Goal: Task Accomplishment & Management: Complete application form

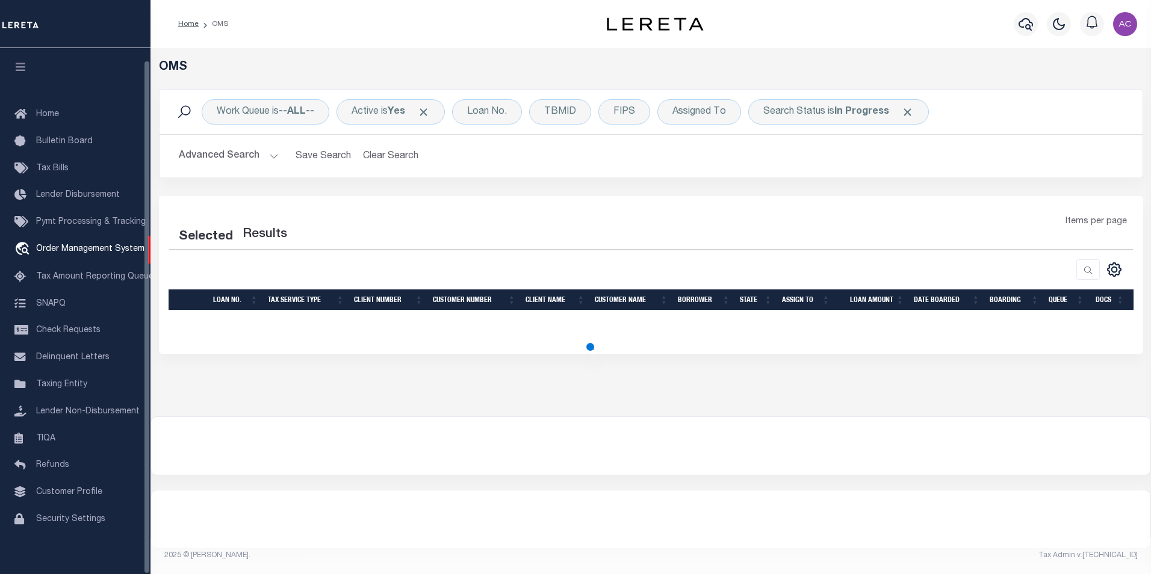
select select "200"
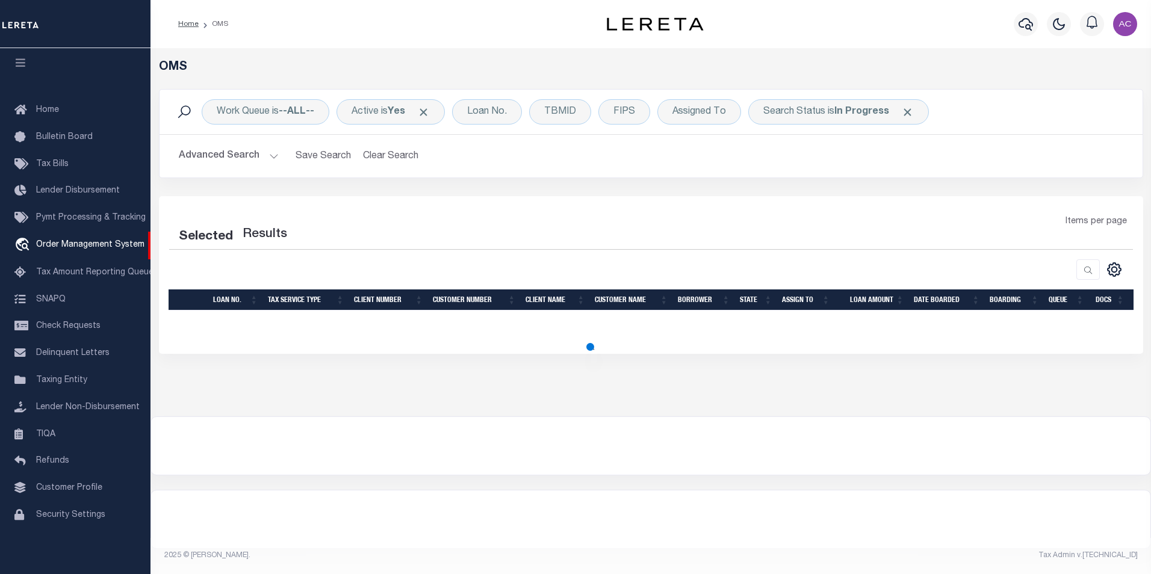
select select "200"
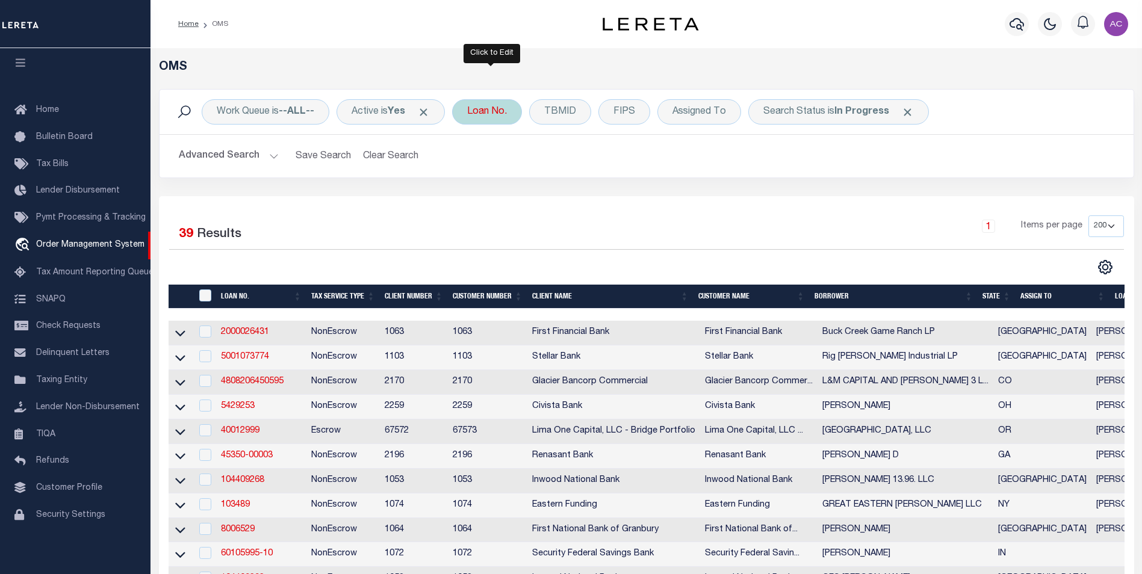
click at [489, 114] on div "Loan No." at bounding box center [487, 111] width 70 height 25
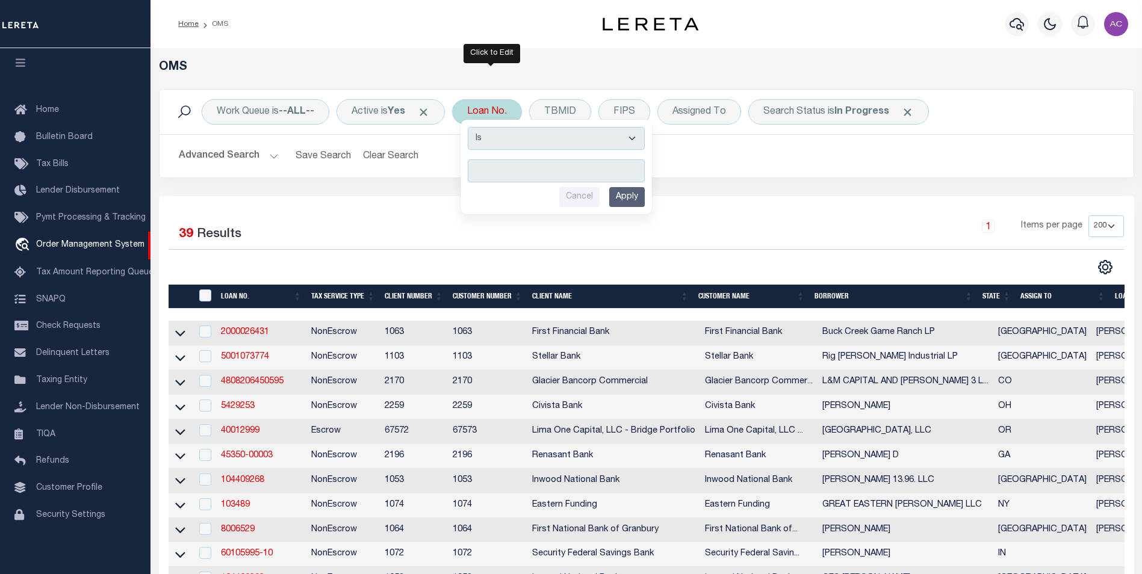
click at [502, 163] on input "text" at bounding box center [556, 171] width 177 height 23
type input "120737"
click at [635, 200] on input "Apply" at bounding box center [627, 197] width 36 height 20
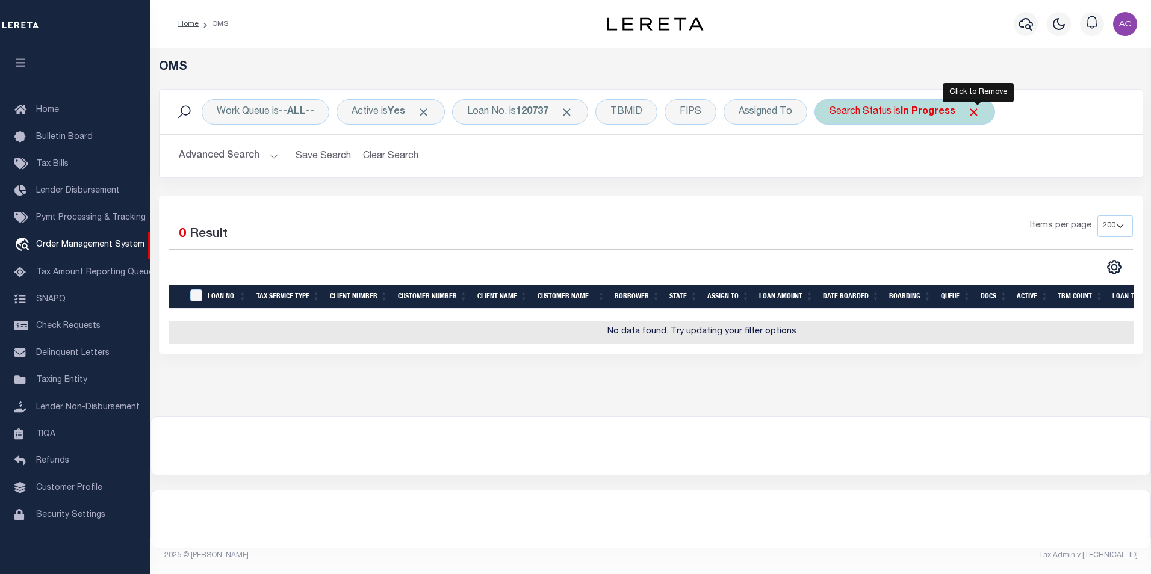
click at [979, 115] on span "Click to Remove" at bounding box center [974, 112] width 13 height 13
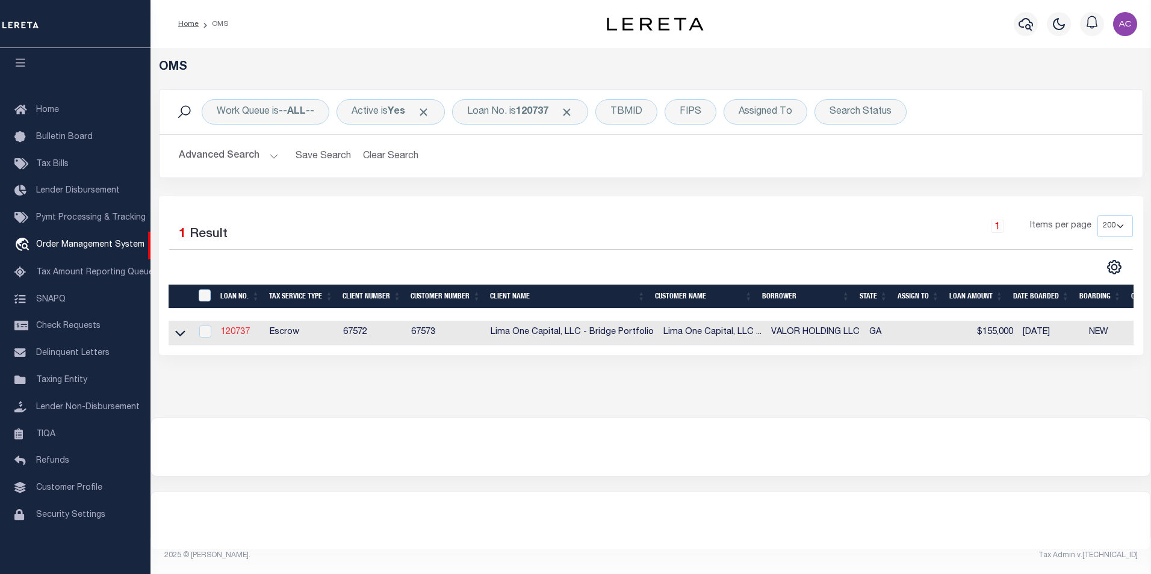
click at [244, 332] on link "120737" at bounding box center [235, 332] width 29 height 8
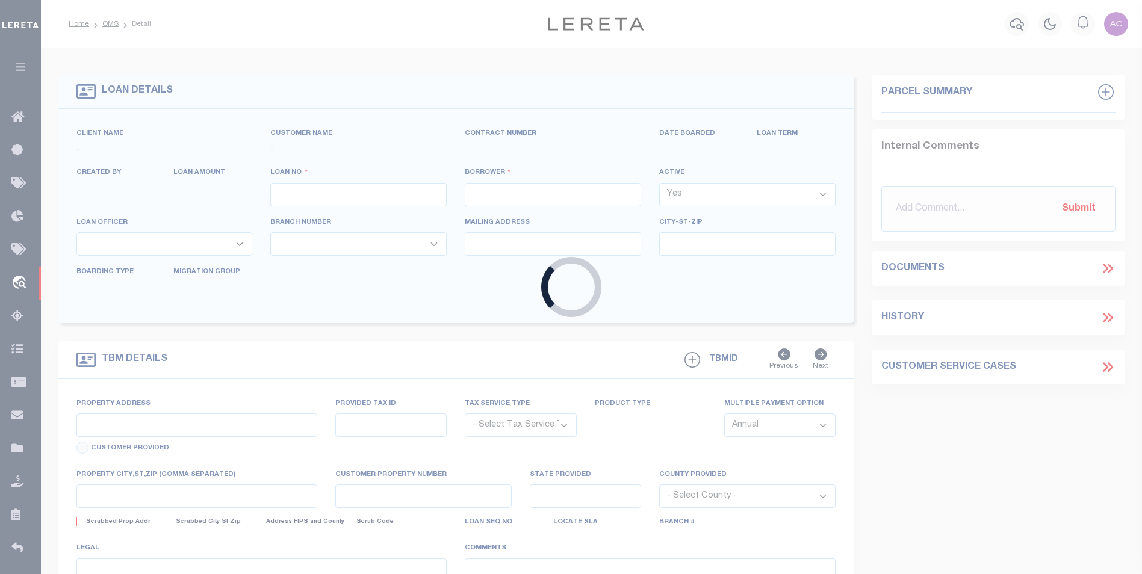
type input "120737"
type input "VALOR HOLDING LLC"
select select
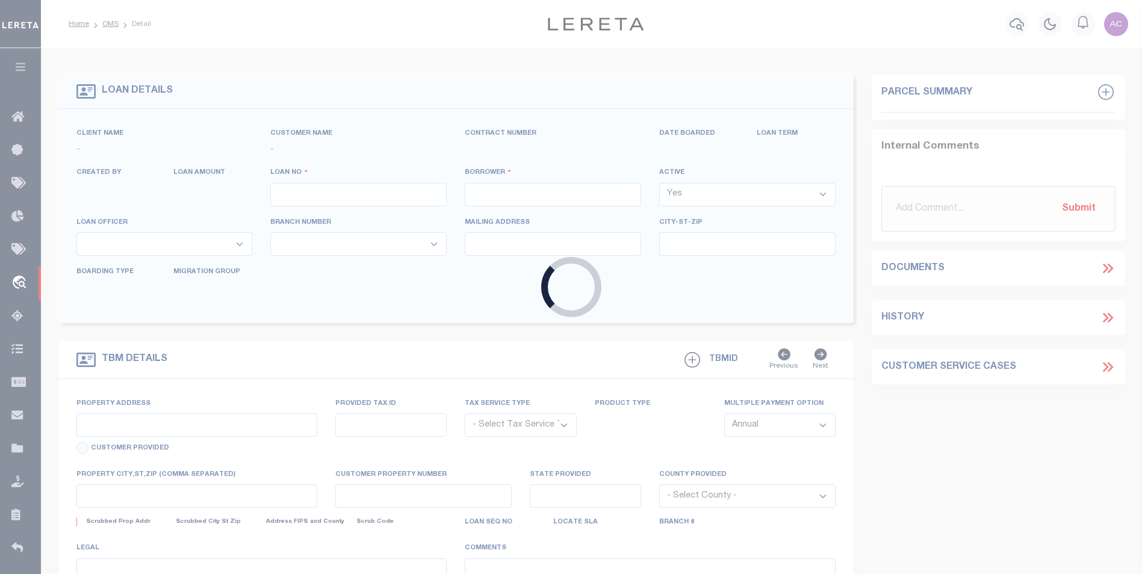
select select
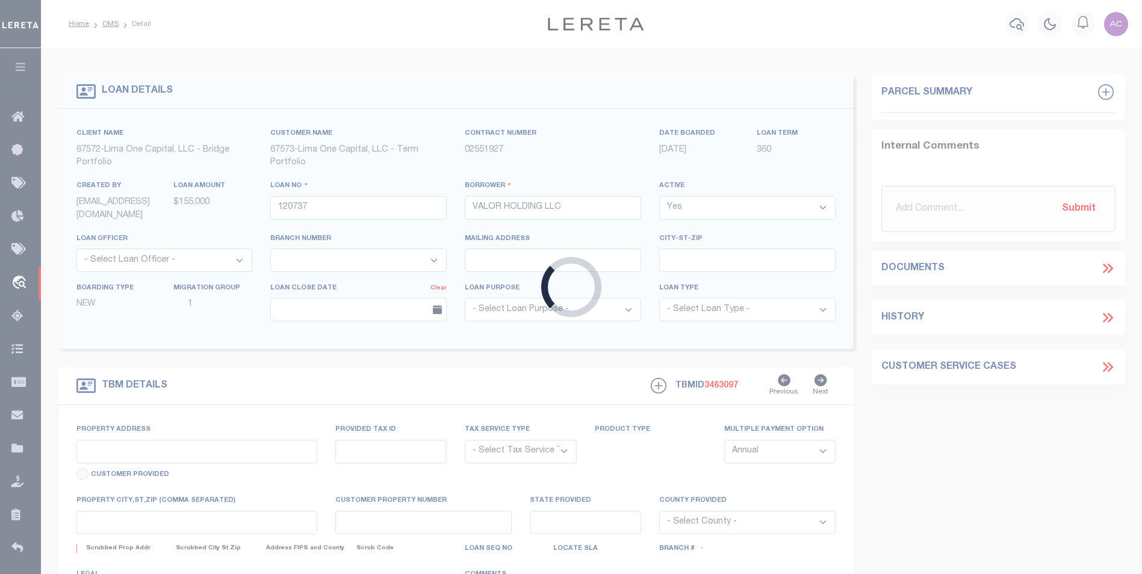
type input "2269 TARIAN DRIVE"
radio input "true"
select select "Escrow"
select select
type input "DECATUR GA 30034"
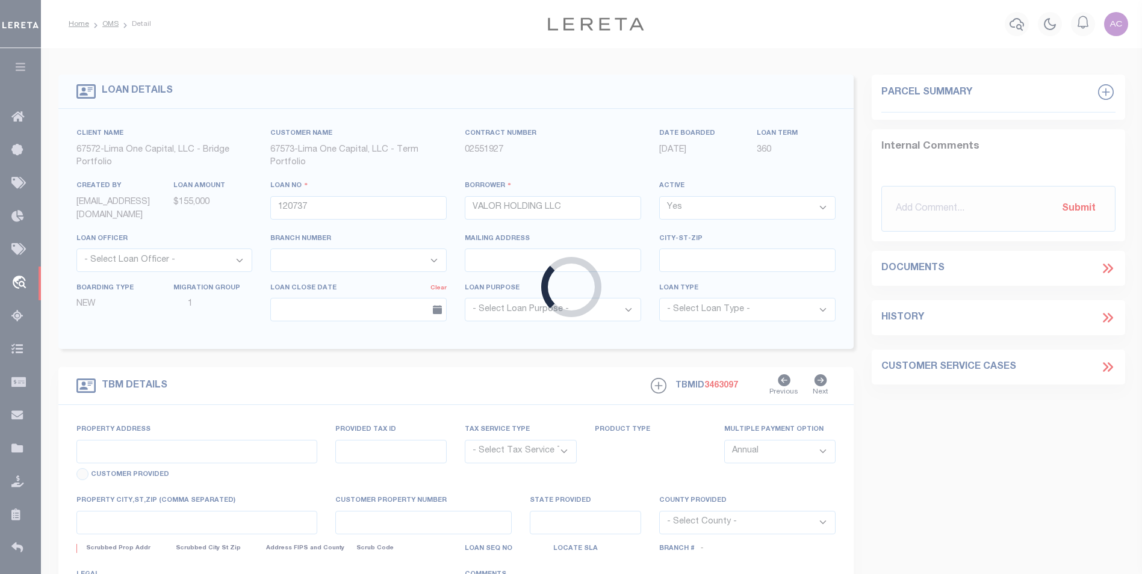
type input "120737-1"
type input "GA"
type textarea "COLLECTOR: ENTITY: PARCEL: 1510706004"
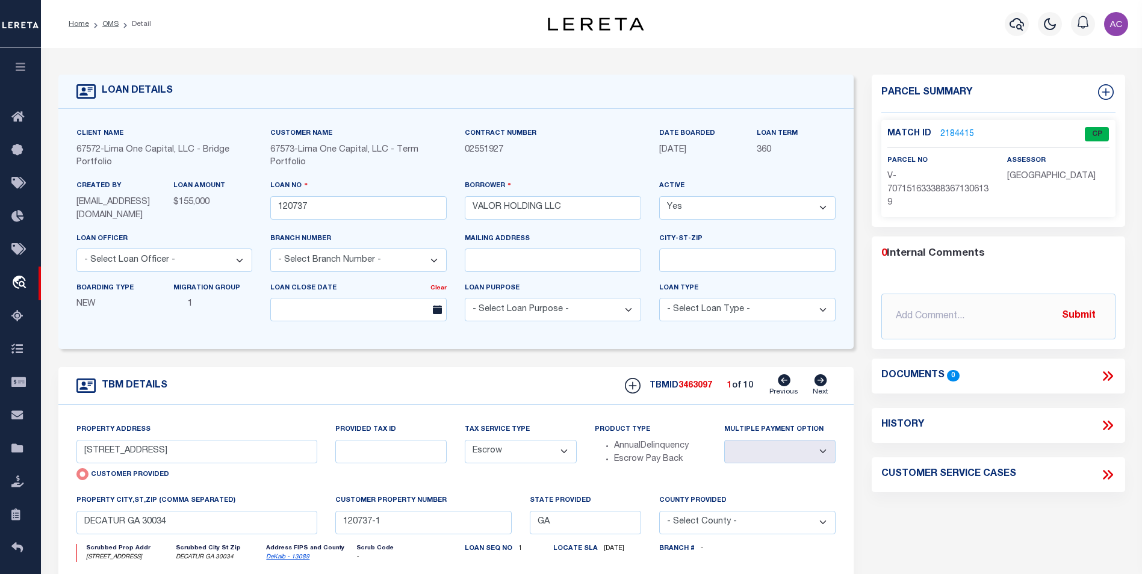
click at [821, 380] on icon at bounding box center [821, 380] width 13 height 12
type input "7273 DEERWOOD DRIVE"
radio input "false"
select select
type input "[GEOGRAPHIC_DATA]"
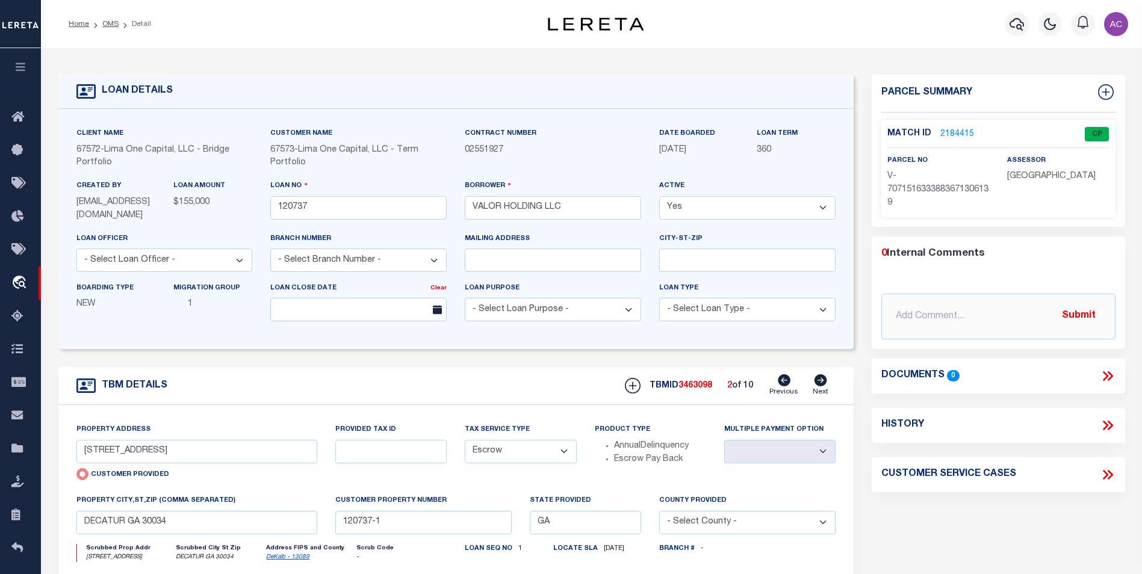
type input "120737-10"
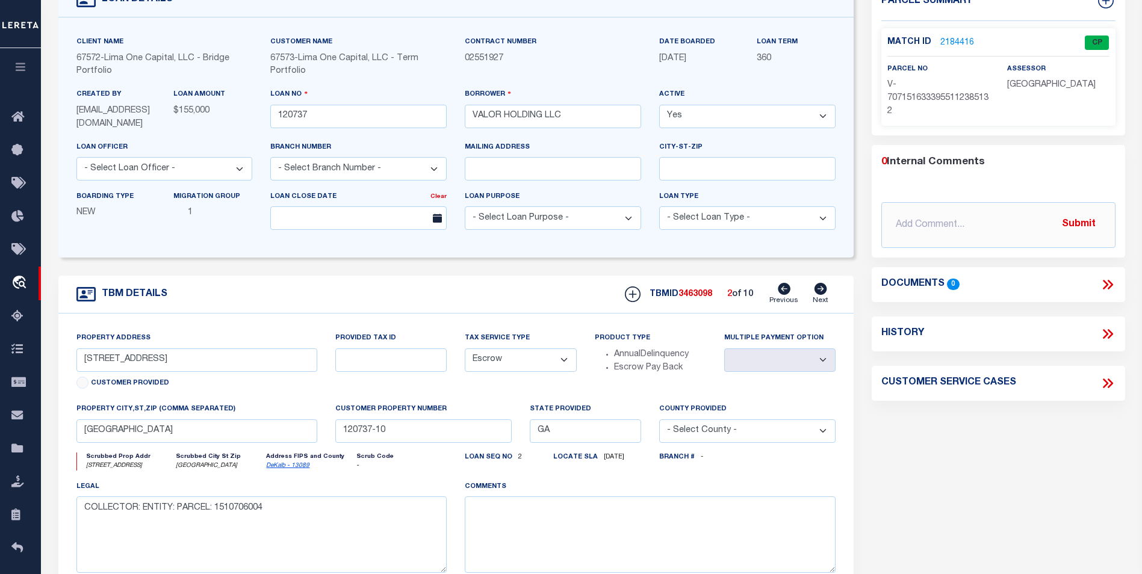
scroll to position [120, 0]
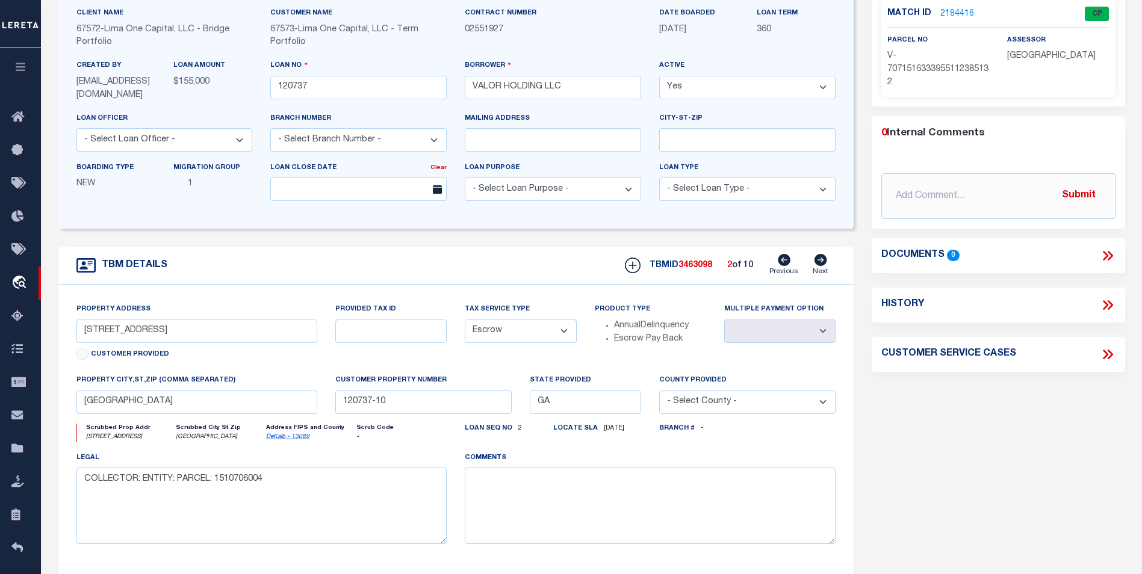
click at [819, 262] on icon at bounding box center [821, 260] width 13 height 12
type input "10740 BARBERRY DRIVE"
select select
type input "HAMPTON GA 30228"
type input "120737-2"
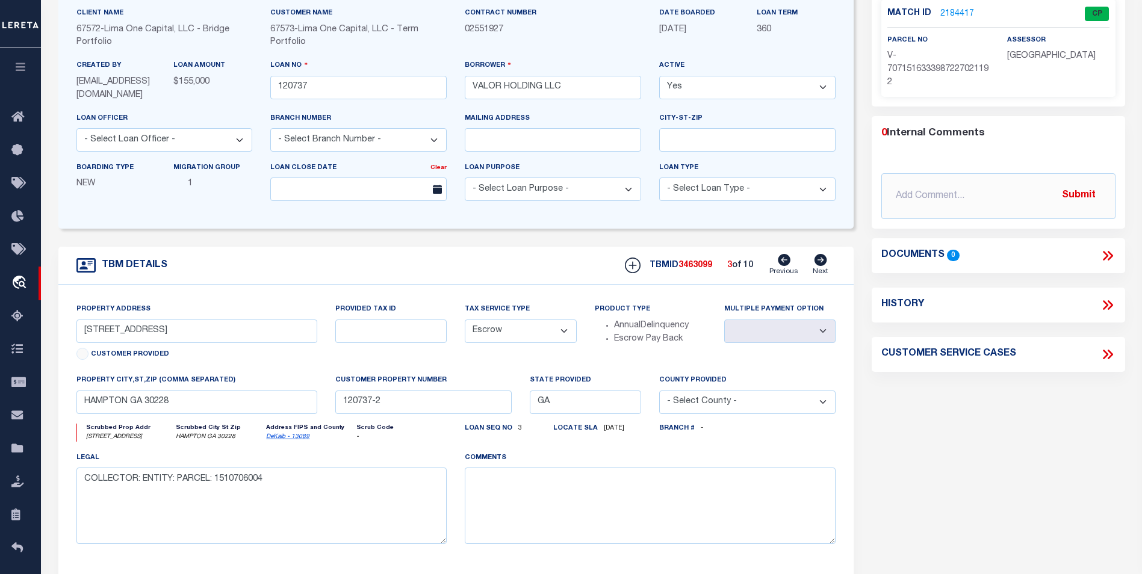
scroll to position [60, 0]
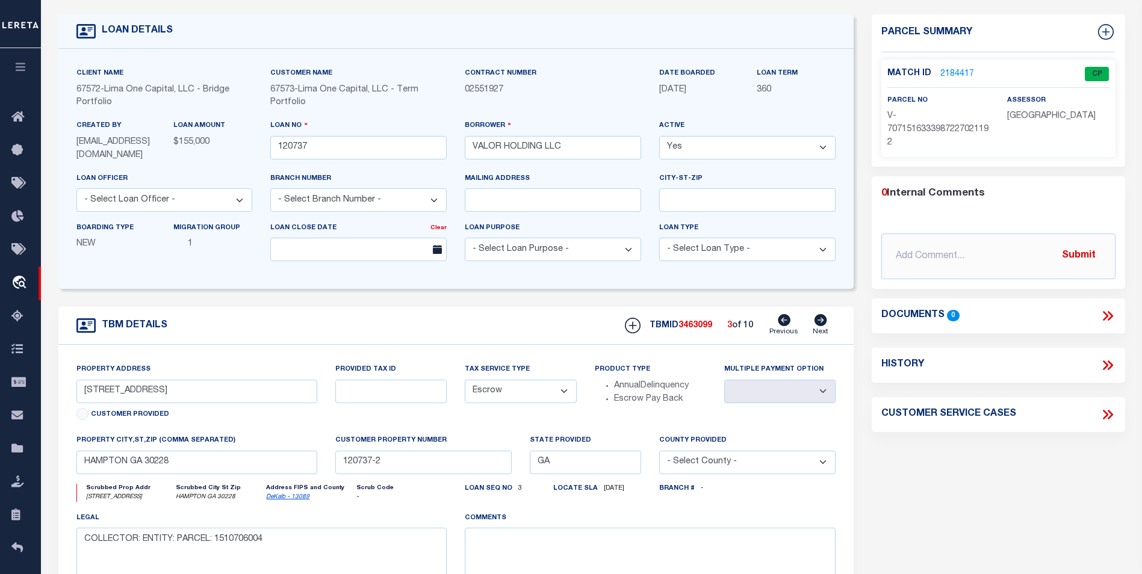
click at [820, 324] on icon at bounding box center [821, 320] width 13 height 12
type input "6858 DERBY AVENUE"
select select
type input "FAIRBURN GA 30213"
type input "120737-3"
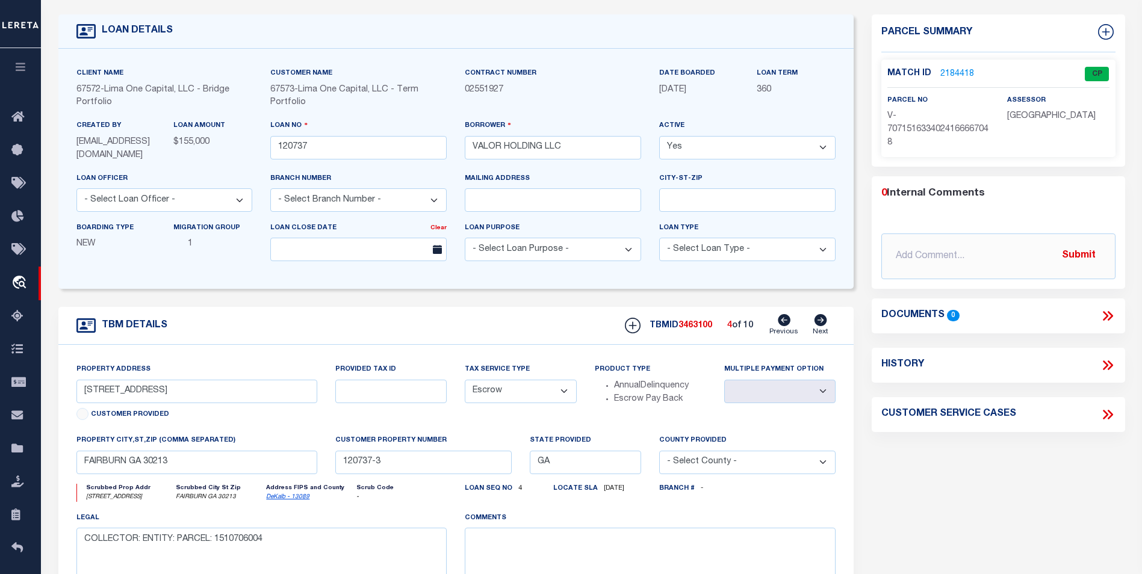
click at [820, 324] on icon at bounding box center [821, 320] width 13 height 12
type input "6933 COTTONWOOD TRAIL"
select select
type input "[GEOGRAPHIC_DATA]"
type input "120737-4"
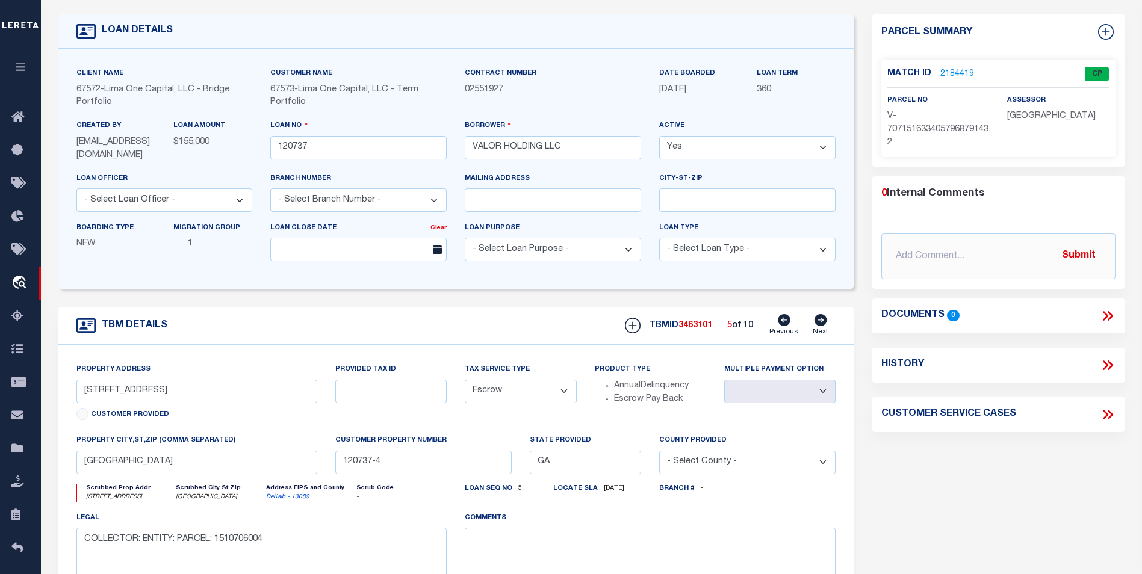
click at [820, 324] on icon at bounding box center [821, 320] width 13 height 12
type input "1000 LOCH FOREST WAY"
select select
type input "120737-5"
click at [820, 324] on icon at bounding box center [821, 320] width 13 height 12
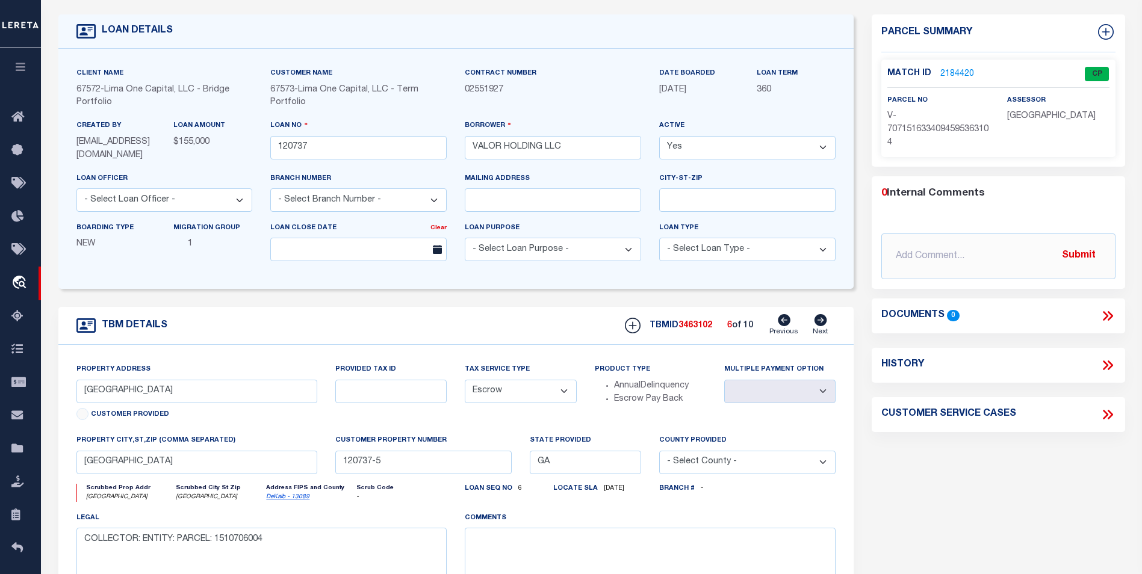
type input "[STREET_ADDRESS]"
select select
type input "120737-6"
click at [944, 73] on link "2184421" at bounding box center [957, 74] width 34 height 13
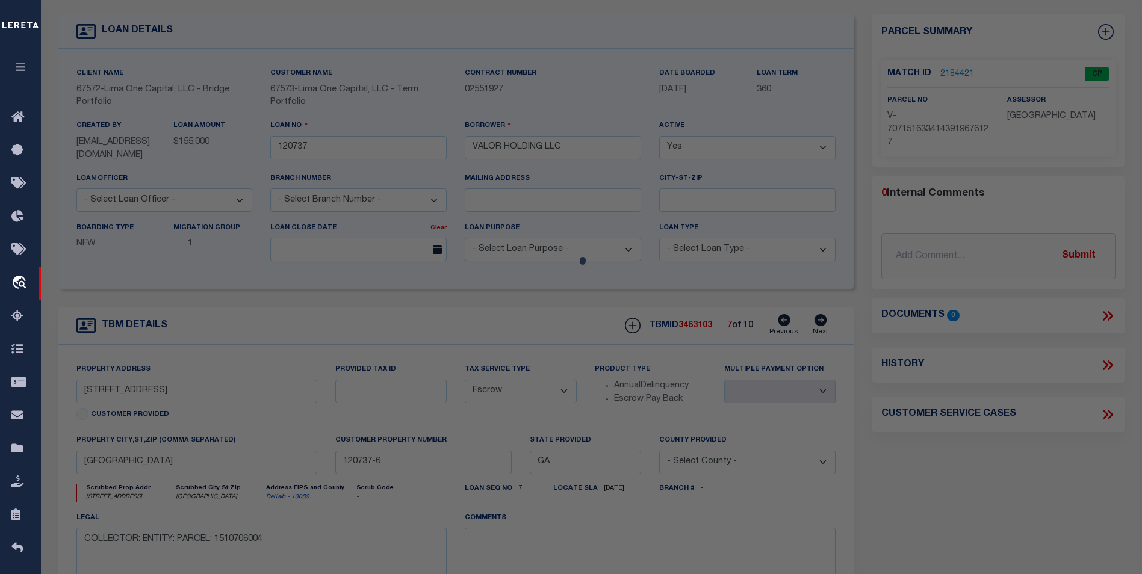
checkbox input "false"
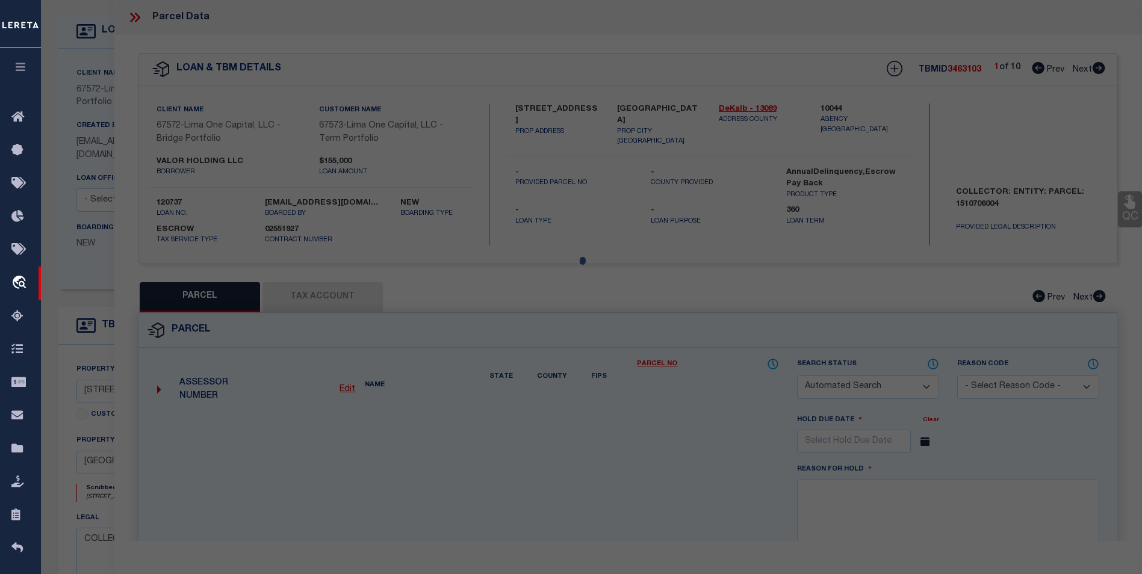
select select "CP"
select select "AGW"
select select
type input "[STREET_ADDRESS]"
checkbox input "false"
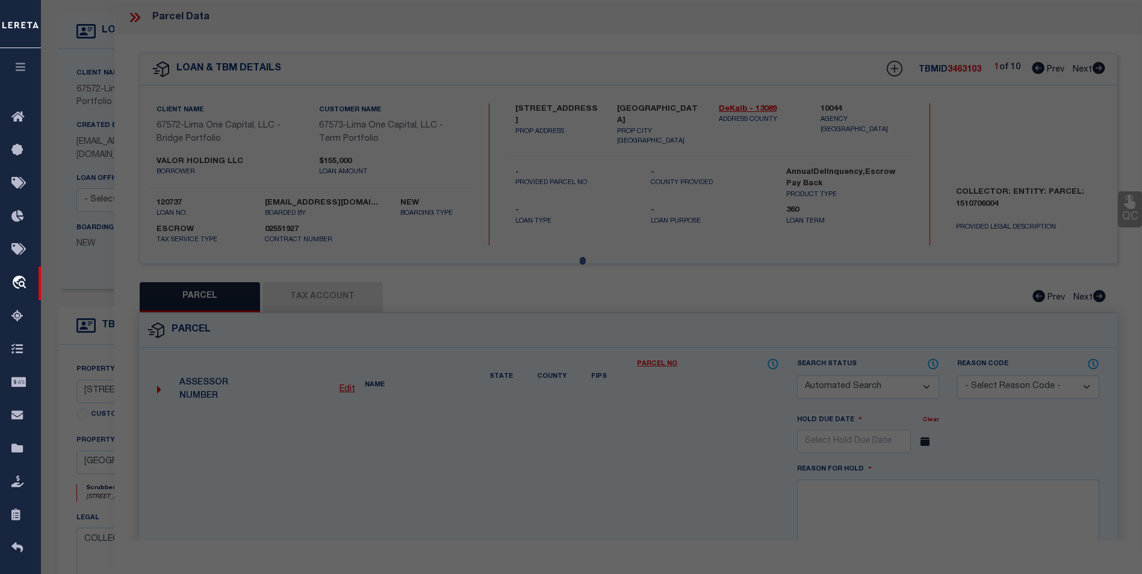
type input "[GEOGRAPHIC_DATA]"
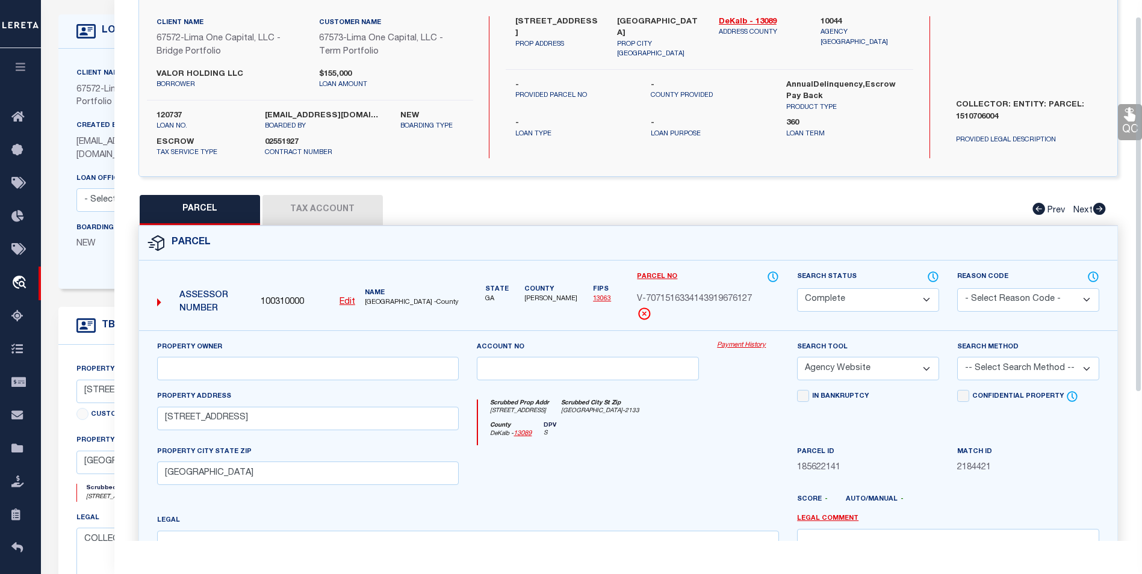
scroll to position [120, 0]
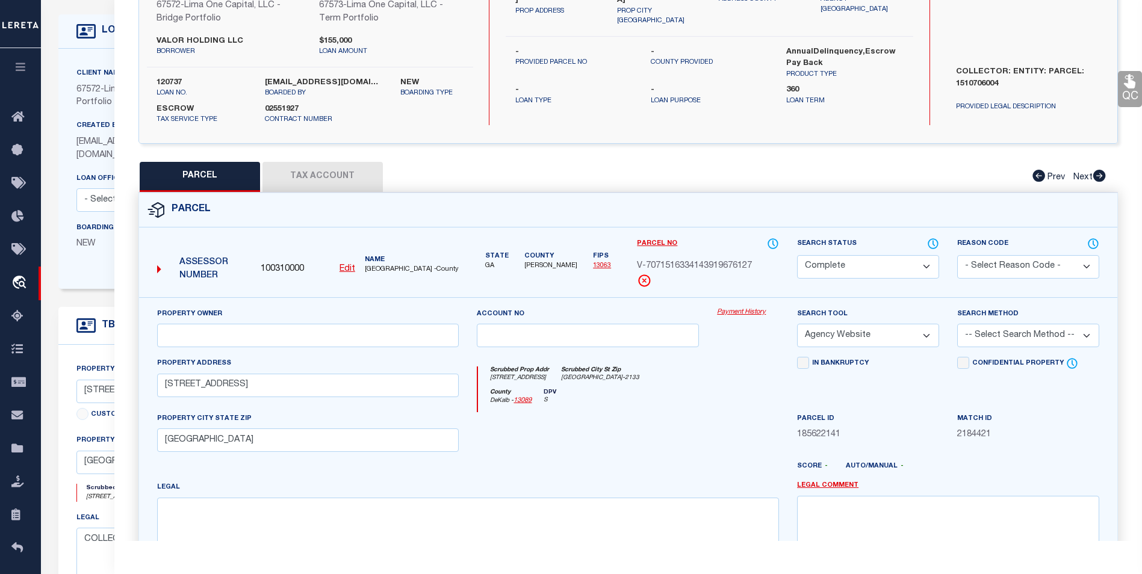
click at [732, 310] on link "Payment History" at bounding box center [748, 313] width 62 height 10
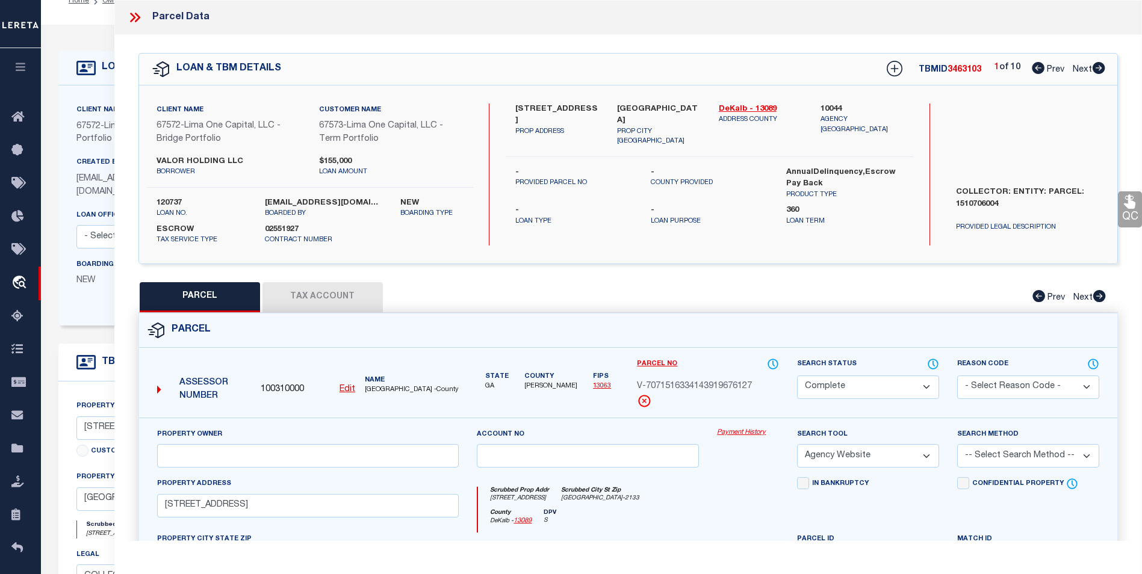
scroll to position [0, 0]
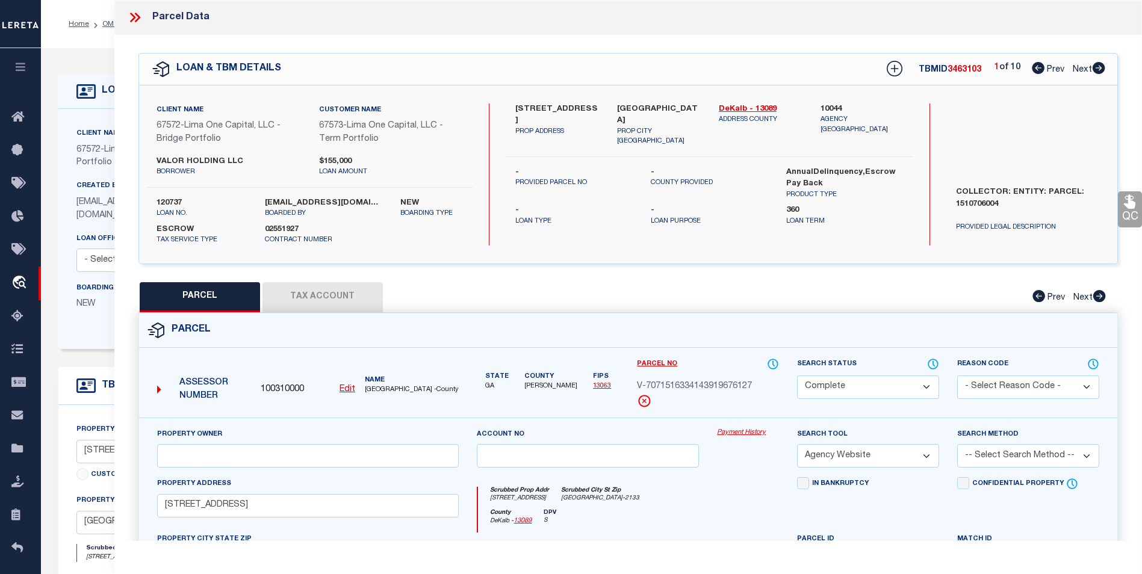
click at [1098, 72] on icon at bounding box center [1099, 68] width 13 height 12
select select "AS"
select select
checkbox input "false"
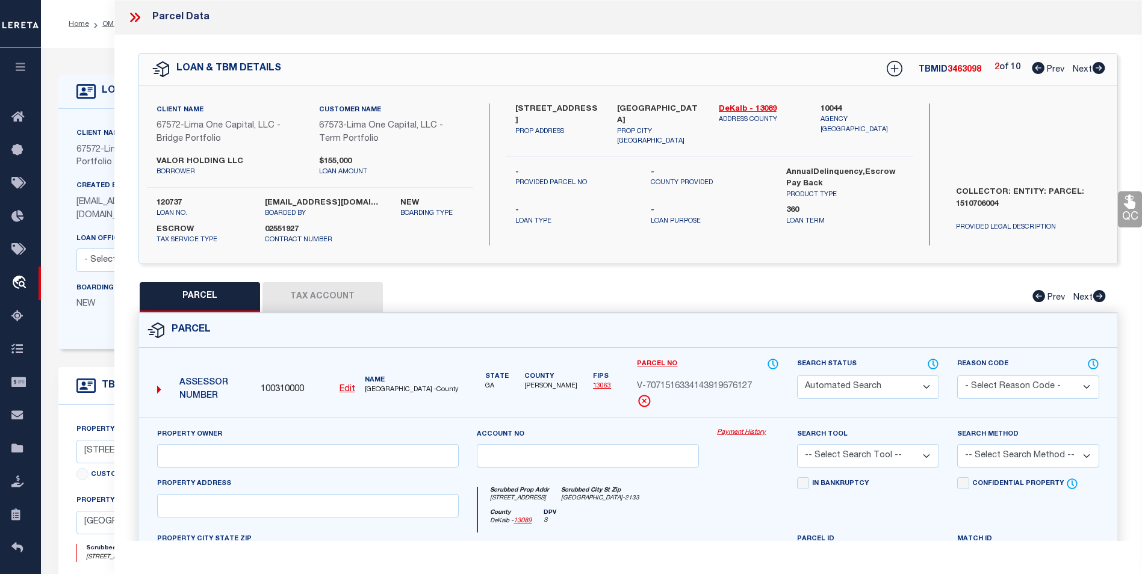
select select "CP"
select select "AGW"
select select
type input "7273 DEERWOOD DRIVE"
checkbox input "false"
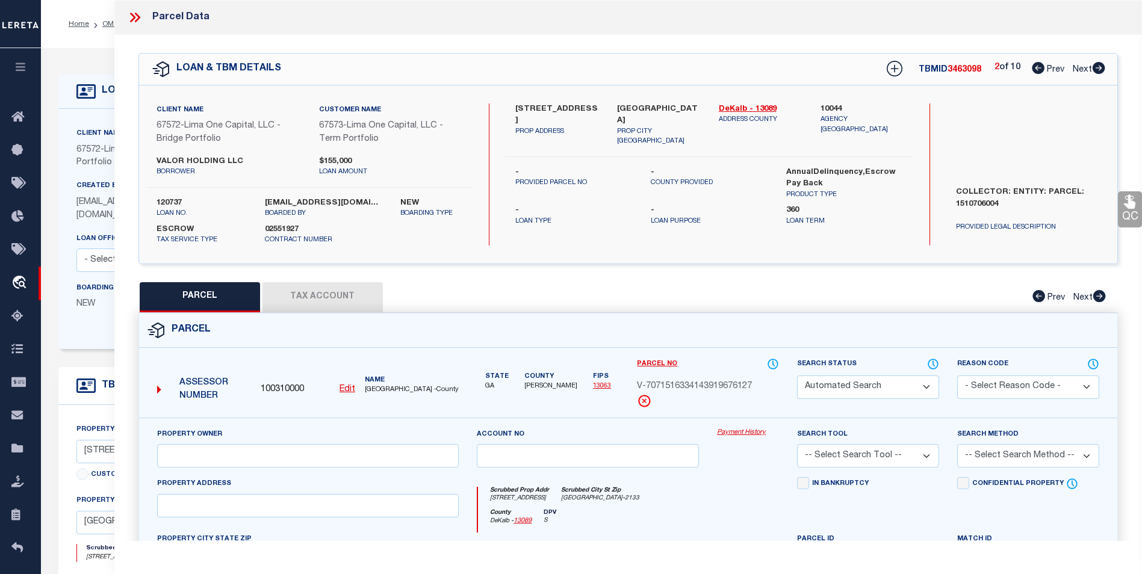
type input "[GEOGRAPHIC_DATA]"
click at [137, 16] on icon at bounding box center [137, 18] width 5 height 10
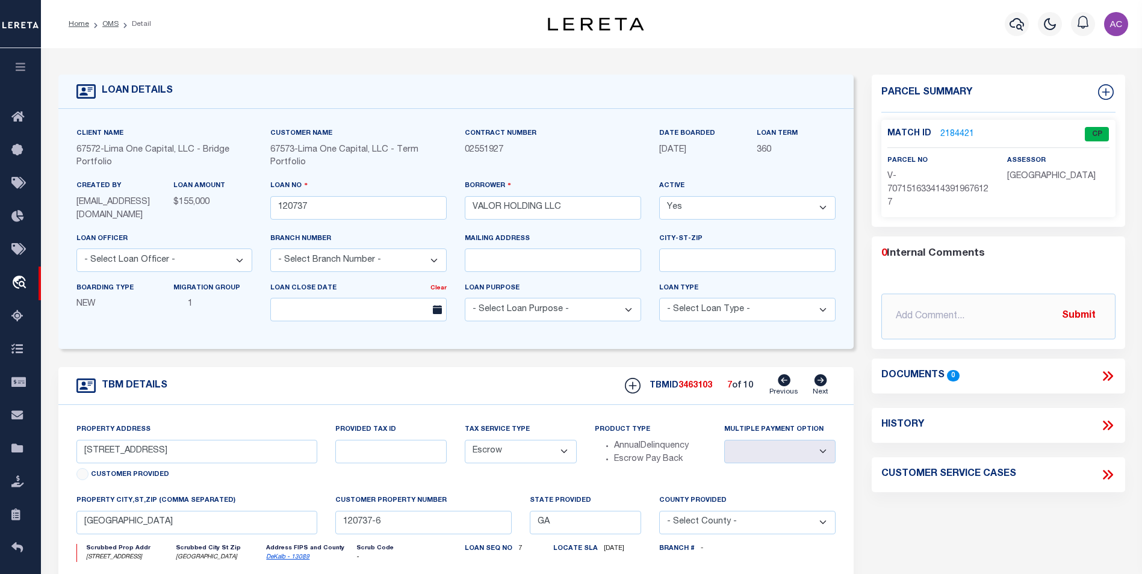
click at [24, 68] on icon "button" at bounding box center [21, 66] width 14 height 11
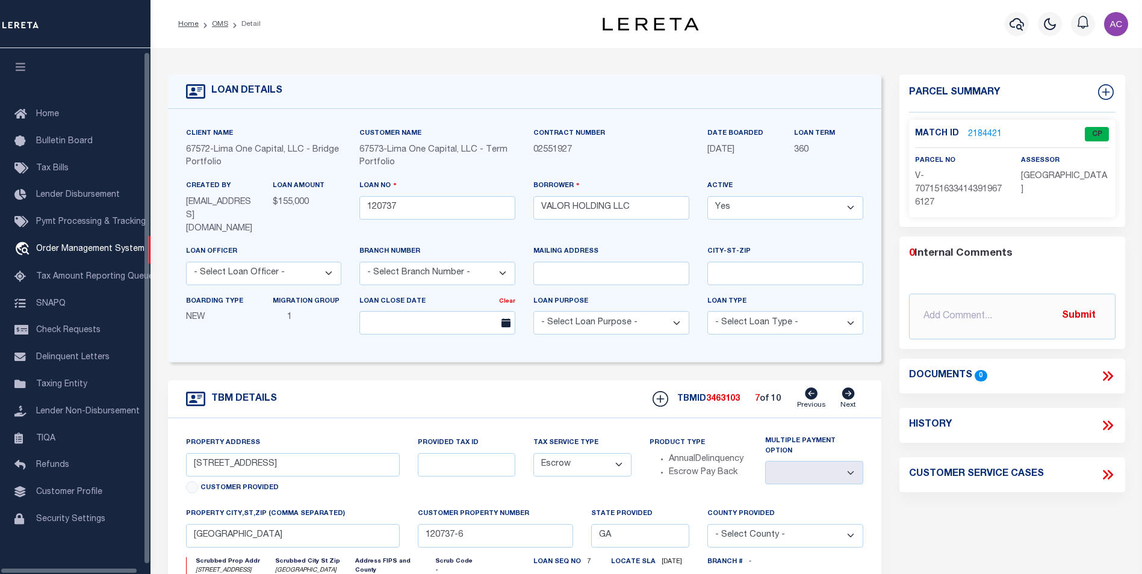
scroll to position [12, 0]
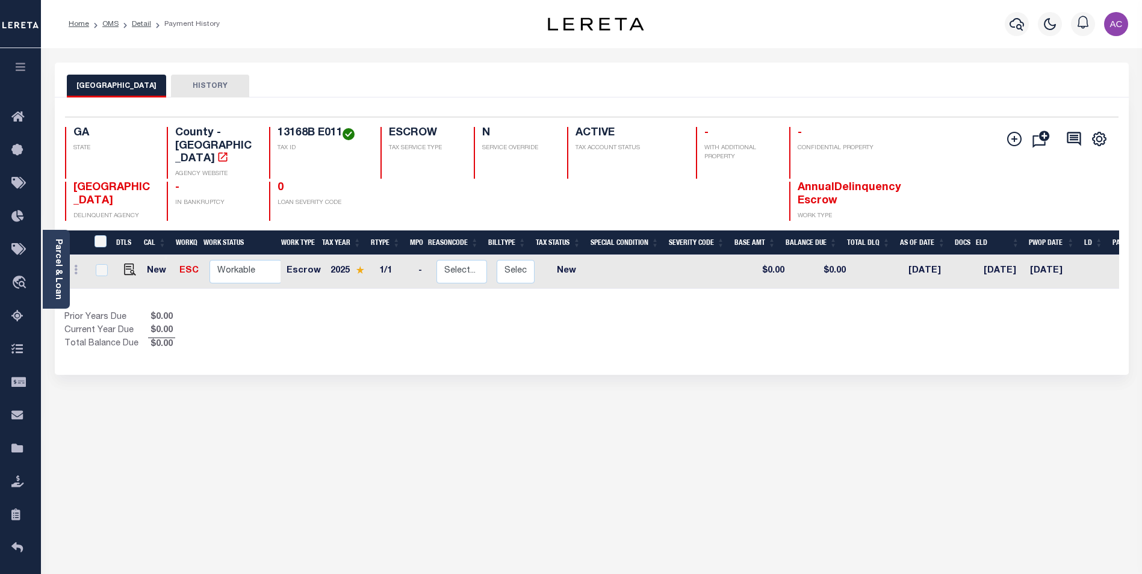
scroll to position [0, 117]
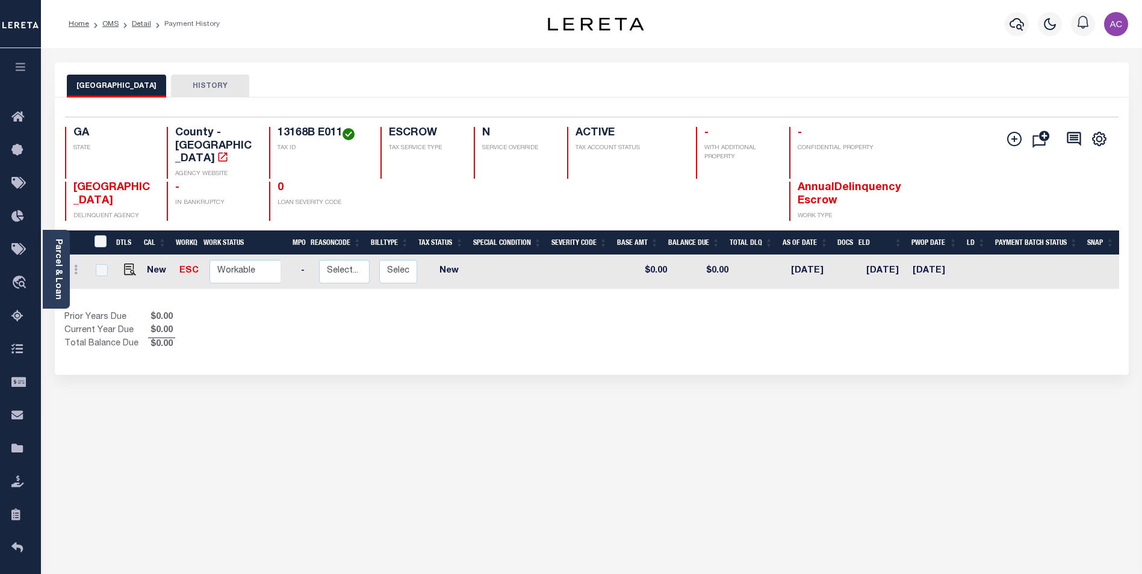
click at [210, 82] on button "HISTORY" at bounding box center [210, 86] width 78 height 23
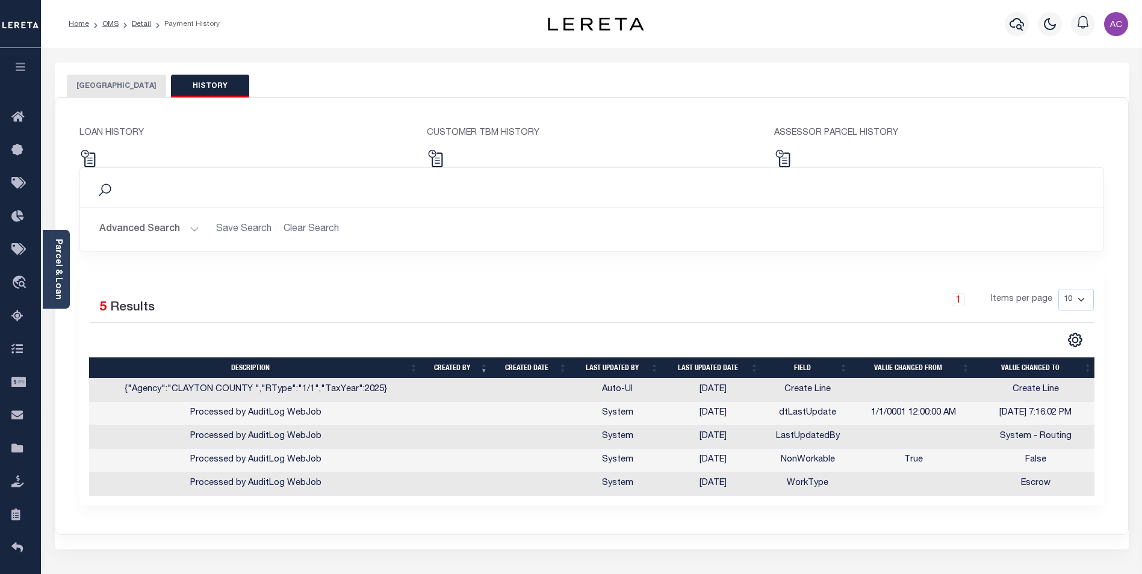
click at [132, 88] on button "[GEOGRAPHIC_DATA]" at bounding box center [116, 86] width 99 height 23
